Goal: Register for event/course

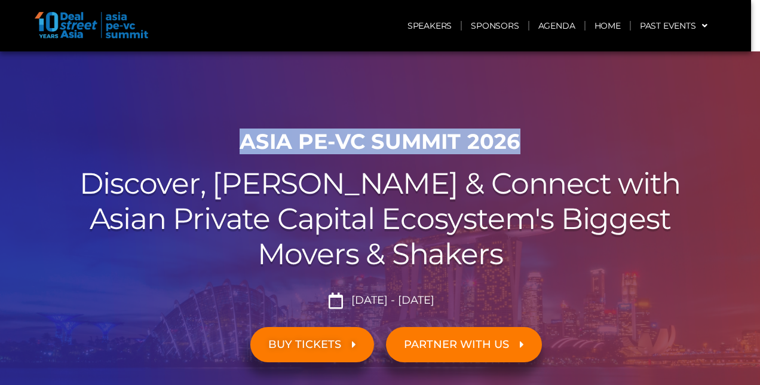
drag, startPoint x: 243, startPoint y: 141, endPoint x: 532, endPoint y: 148, distance: 289.3
click at [532, 148] on h1 "ASIA PE-VC Summit 2026" at bounding box center [379, 141] width 669 height 25
drag, startPoint x: 532, startPoint y: 148, endPoint x: 470, endPoint y: 133, distance: 63.2
copy h1 "ASIA PE-VC Summit 2026"
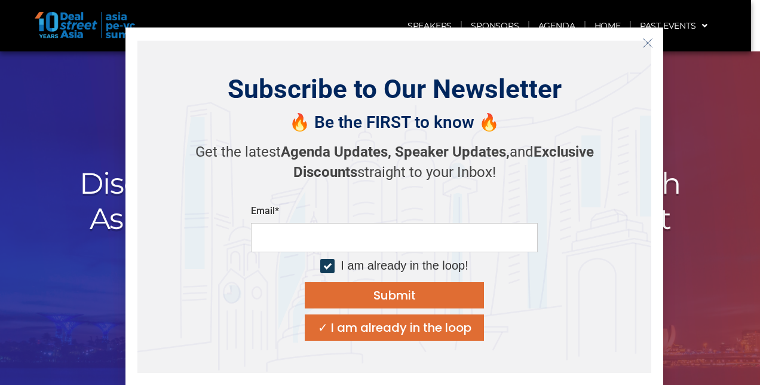
click at [643, 44] on icon "Close" at bounding box center [647, 43] width 11 height 11
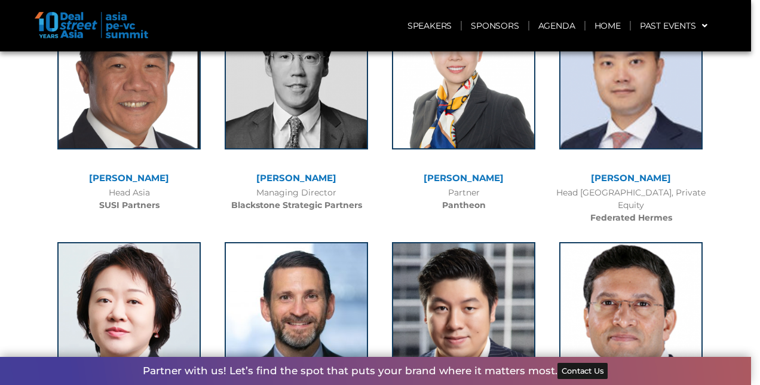
scroll to position [1076, 0]
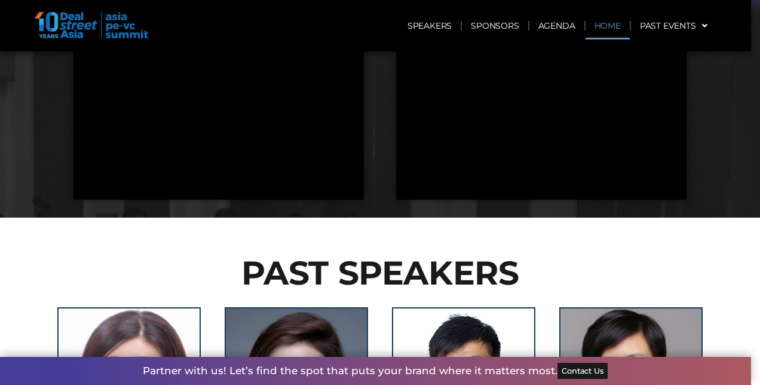
click at [616, 25] on link "Home" at bounding box center [608, 25] width 44 height 27
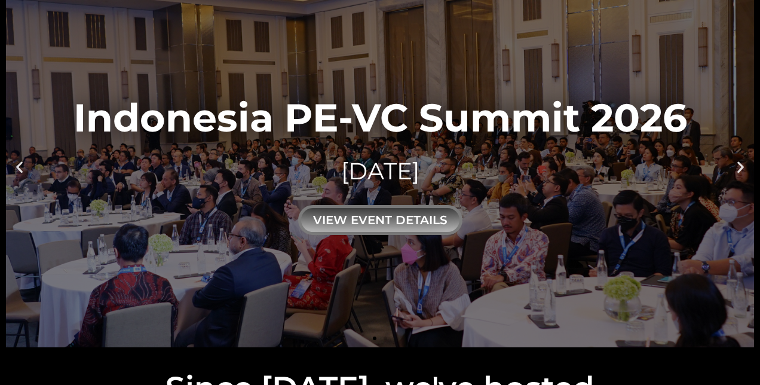
click at [71, 110] on link "Indonesia PE-VC Summit 2026 [DATE] view event details" at bounding box center [380, 167] width 748 height 362
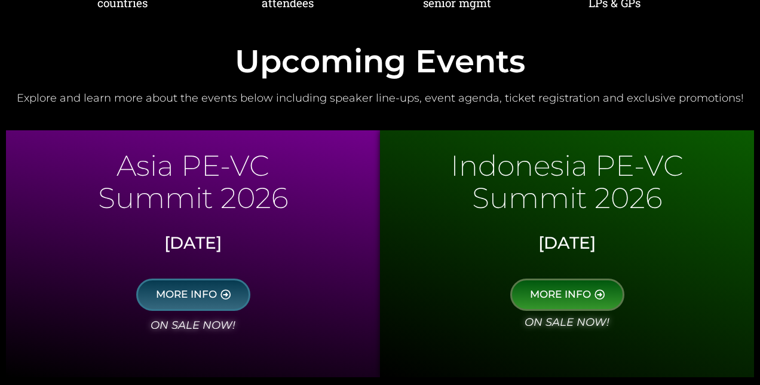
scroll to position [598, 0]
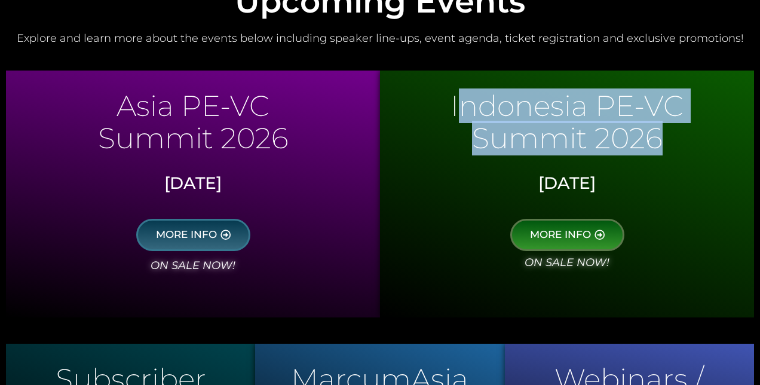
drag, startPoint x: 455, startPoint y: 105, endPoint x: 657, endPoint y: 134, distance: 204.2
click at [657, 134] on div "Indonesia PE-VC Summit 2026" at bounding box center [567, 122] width 362 height 56
copy div "Indonesia PE-VC Summit 2026"
click at [576, 235] on span "MORE INFO" at bounding box center [560, 234] width 61 height 11
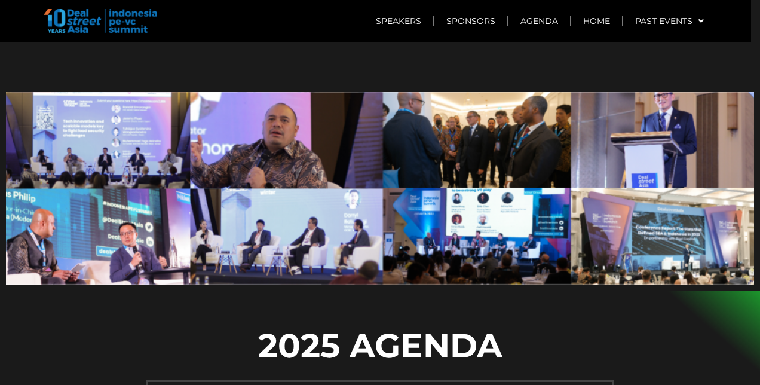
scroll to position [777, 0]
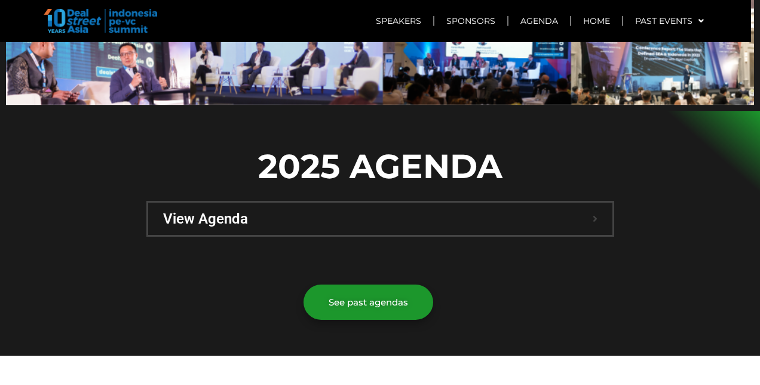
click at [447, 212] on span "View Agenda" at bounding box center [378, 219] width 430 height 14
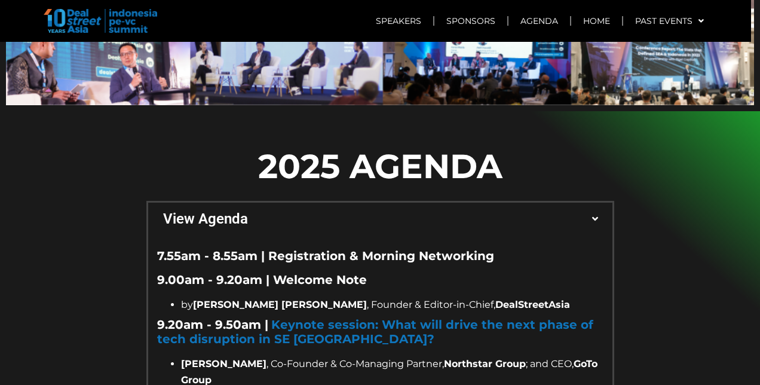
click at [447, 212] on span "View Agenda" at bounding box center [378, 219] width 430 height 14
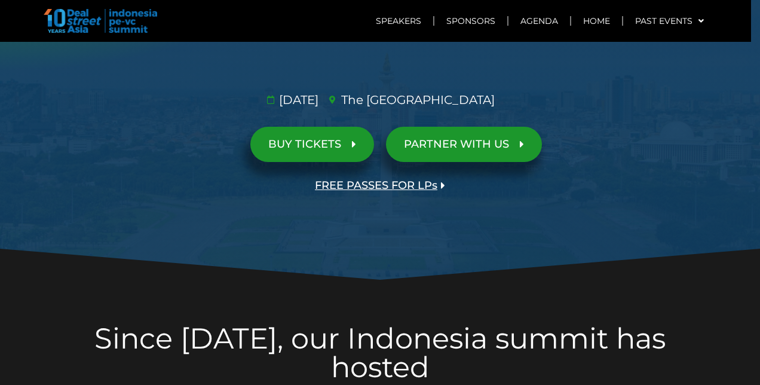
scroll to position [0, 0]
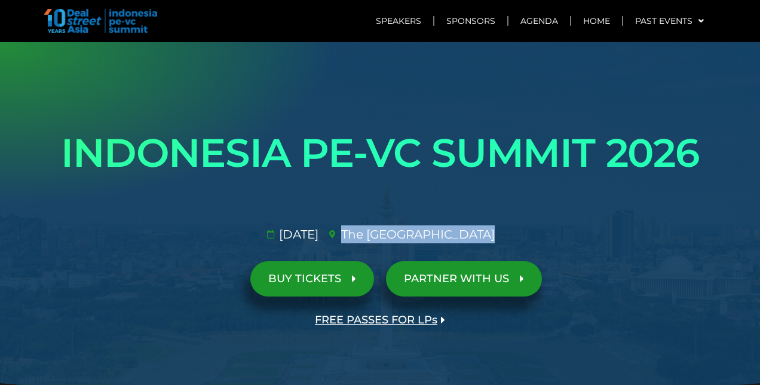
drag, startPoint x: 367, startPoint y: 234, endPoint x: 490, endPoint y: 231, distance: 123.1
click at [490, 231] on span "The St. Regis Jakarta​" at bounding box center [416, 234] width 157 height 18
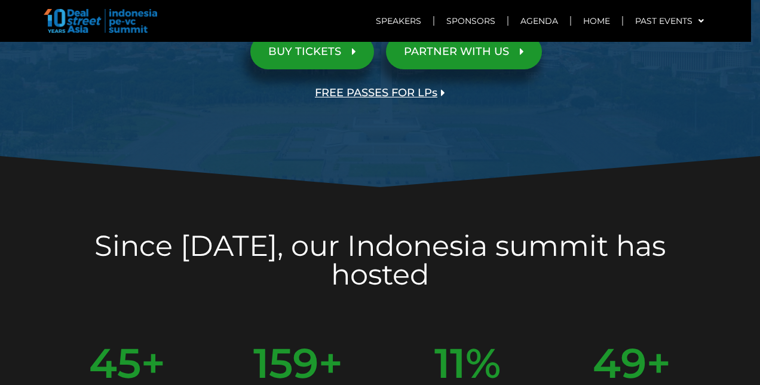
scroll to position [239, 0]
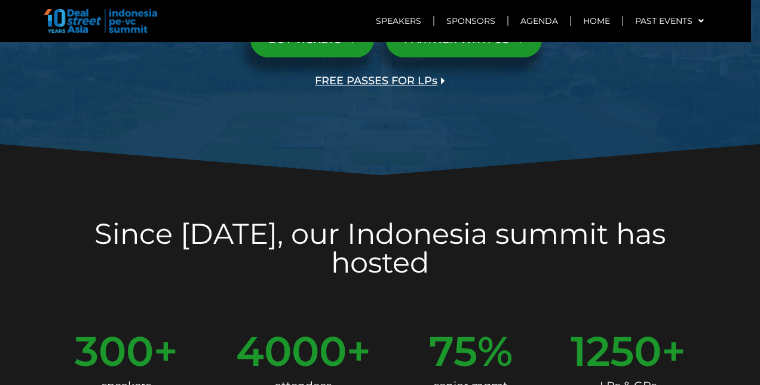
click at [418, 81] on span "FREE PASSES FOR LPs" at bounding box center [376, 80] width 123 height 11
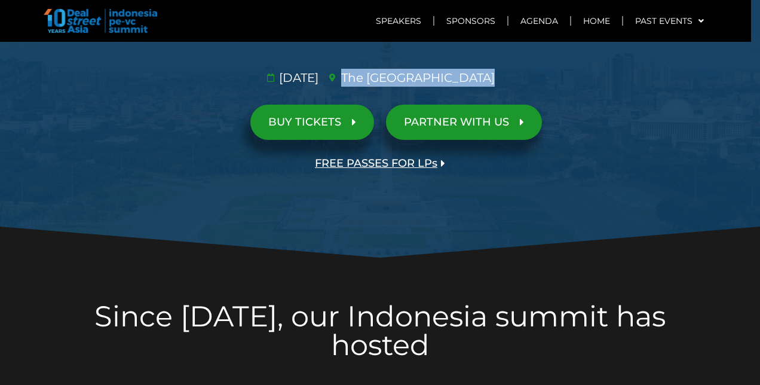
scroll to position [0, 0]
